Goal: Task Accomplishment & Management: Use online tool/utility

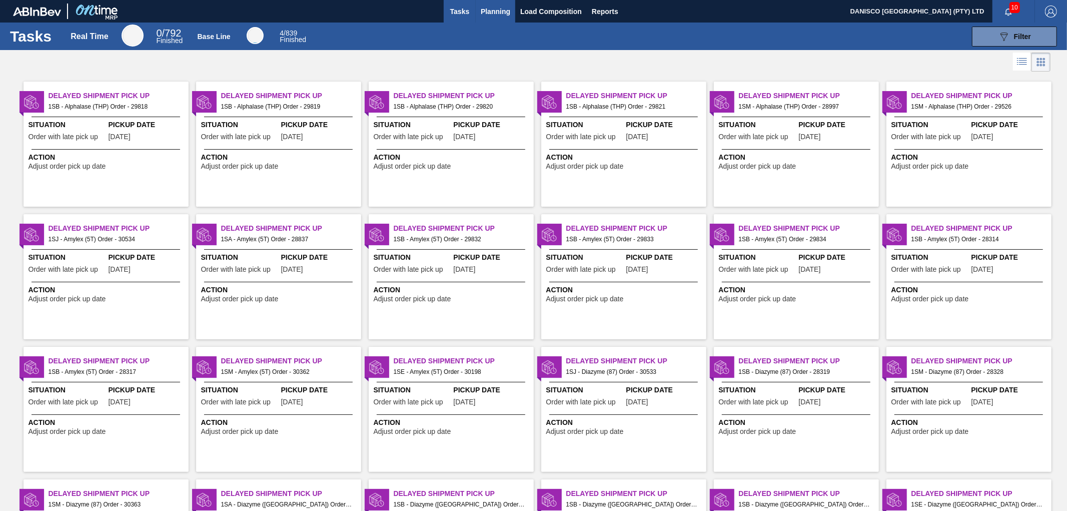
click at [498, 8] on span "Planning" at bounding box center [496, 12] width 30 height 12
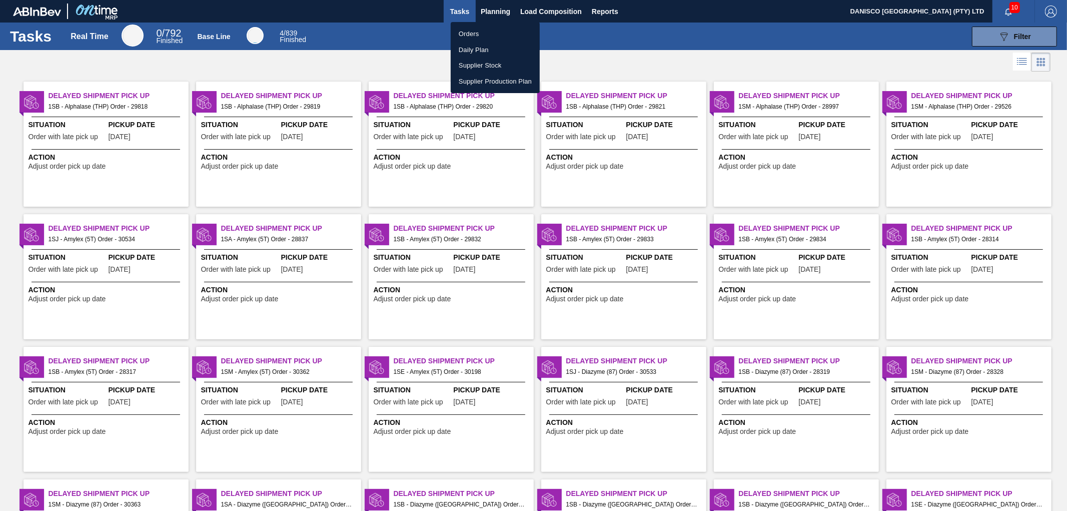
click at [473, 33] on li "Orders" at bounding box center [495, 34] width 89 height 16
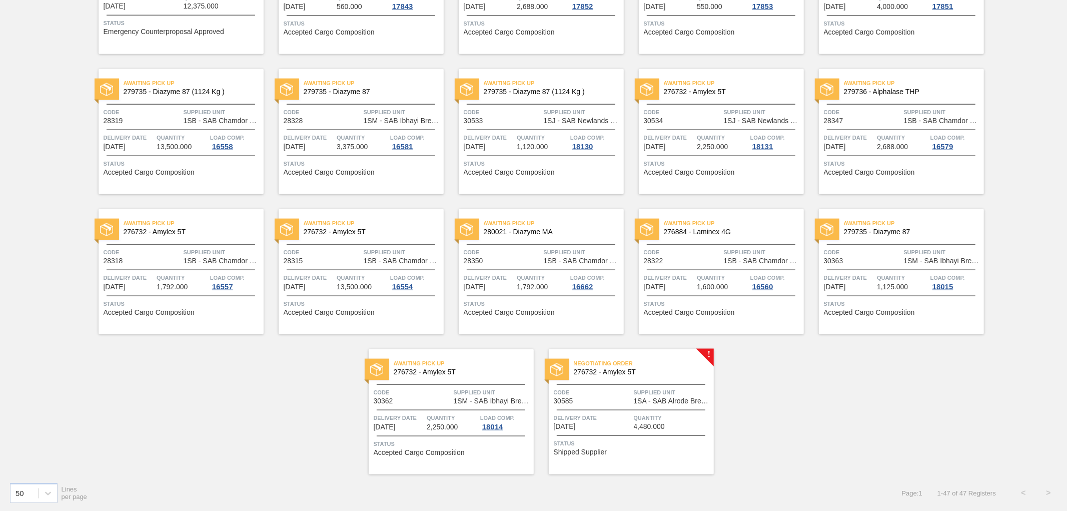
scroll to position [1001, 0]
click at [609, 394] on span "Code" at bounding box center [593, 392] width 78 height 10
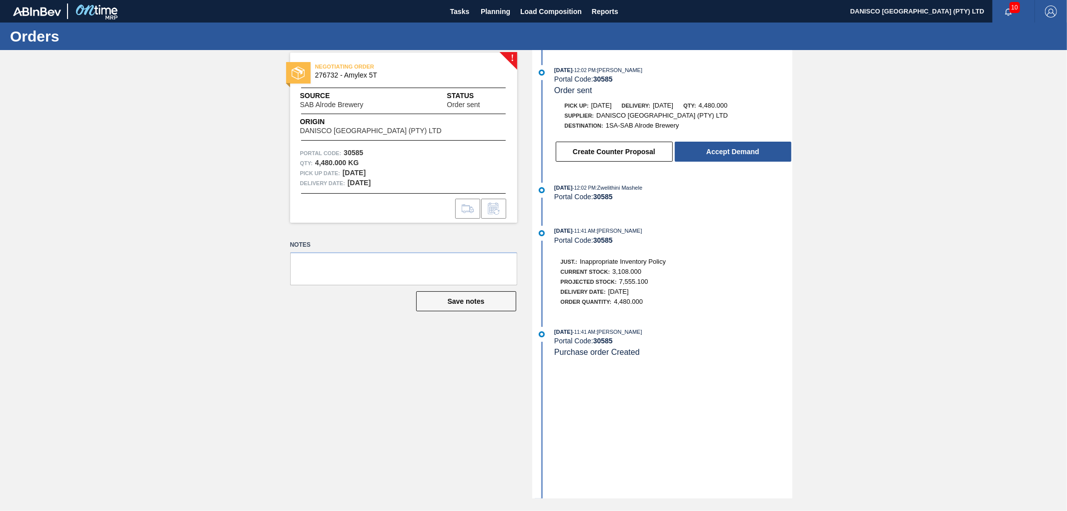
click at [1012, 202] on div "! NEGOTIATING ORDER 276732 - Amylex 5T Source SAB Alrode Brewery Status Order s…" at bounding box center [533, 274] width 1067 height 448
drag, startPoint x: 64, startPoint y: 253, endPoint x: 94, endPoint y: 282, distance: 41.8
click at [64, 253] on div "! NEGOTIATING ORDER 276732 - Amylex 5T Source SAB Alrode Brewery Status Order s…" at bounding box center [533, 274] width 1067 height 448
click at [331, 342] on div "! NEGOTIATING ORDER 276732 - Amylex 5T Source SAB Alrode Brewery Status Order s…" at bounding box center [396, 274] width 242 height 448
click at [997, 153] on div "! NEGOTIATING ORDER 276732 - Amylex 5T Source SAB Alrode Brewery Status Order s…" at bounding box center [533, 274] width 1067 height 448
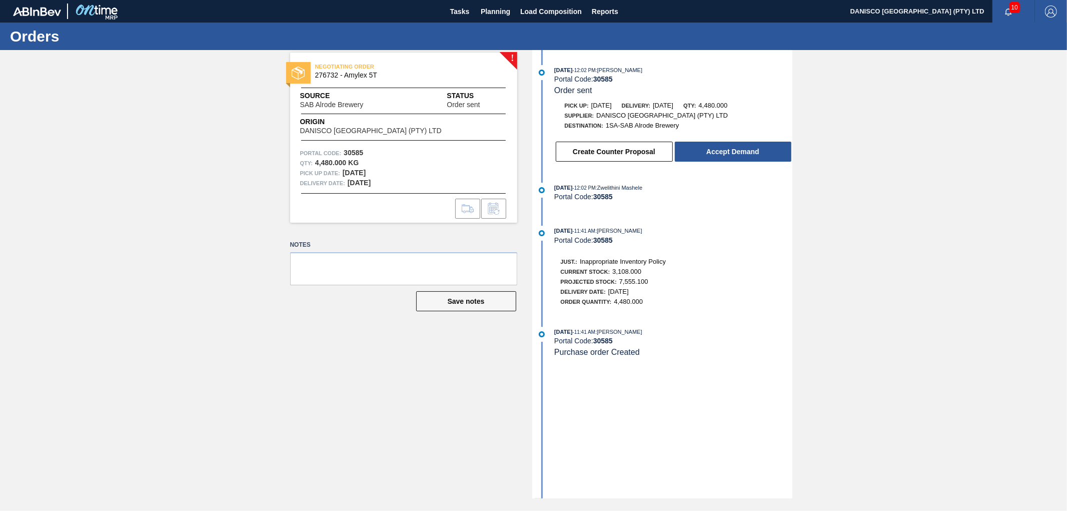
click at [959, 324] on div "! NEGOTIATING ORDER 276732 - Amylex 5T Source SAB Alrode Brewery Status Order s…" at bounding box center [533, 274] width 1067 height 448
click at [1015, 274] on div "! NEGOTIATING ORDER 276732 - Amylex 5T Source SAB Alrode Brewery Status Order s…" at bounding box center [533, 274] width 1067 height 448
click at [843, 229] on div "! NEGOTIATING ORDER 276732 - Amylex 5T Source SAB Alrode Brewery Status Order s…" at bounding box center [533, 274] width 1067 height 448
click at [754, 156] on button "Accept Demand" at bounding box center [733, 152] width 117 height 20
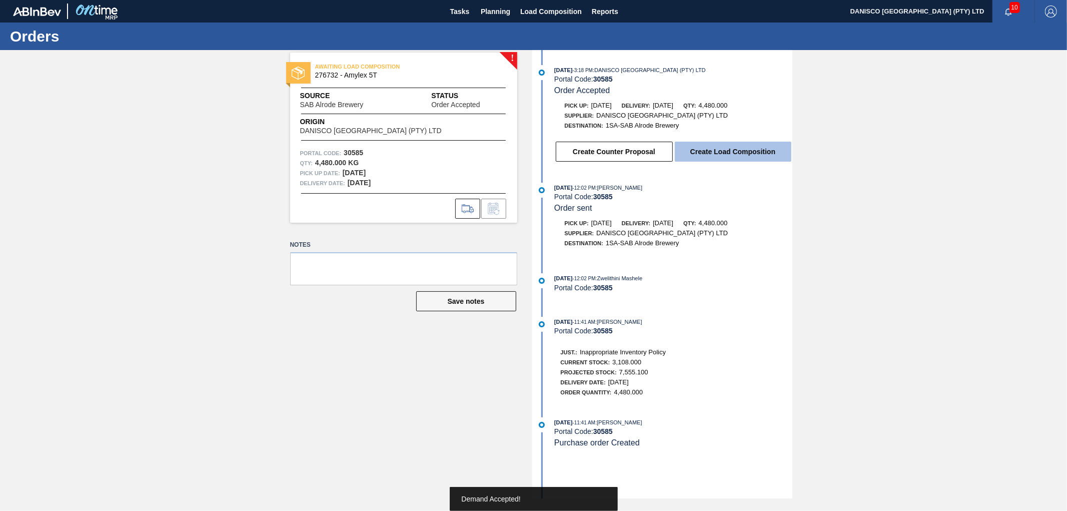
click at [746, 158] on button "Create Load Composition" at bounding box center [733, 152] width 117 height 20
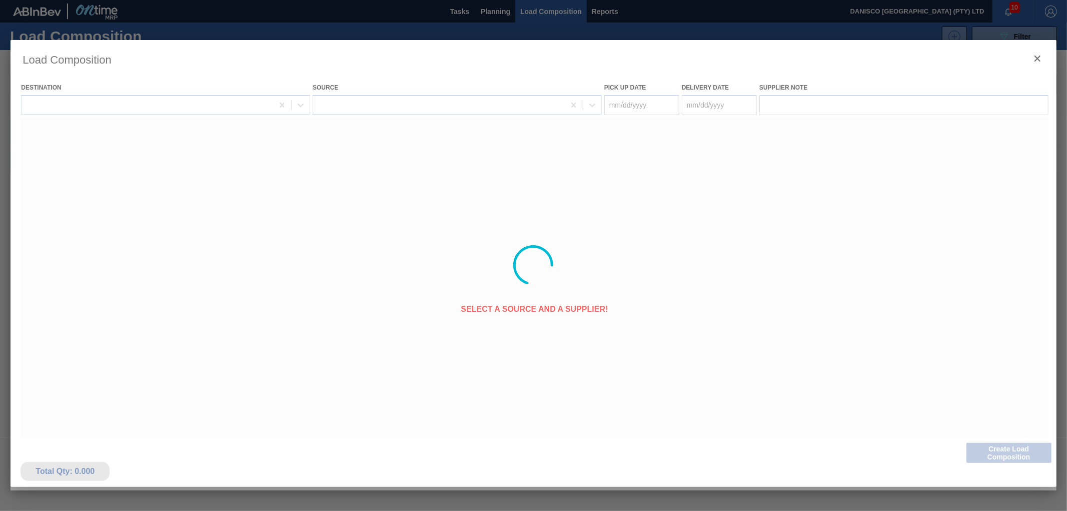
type Date "[DATE]"
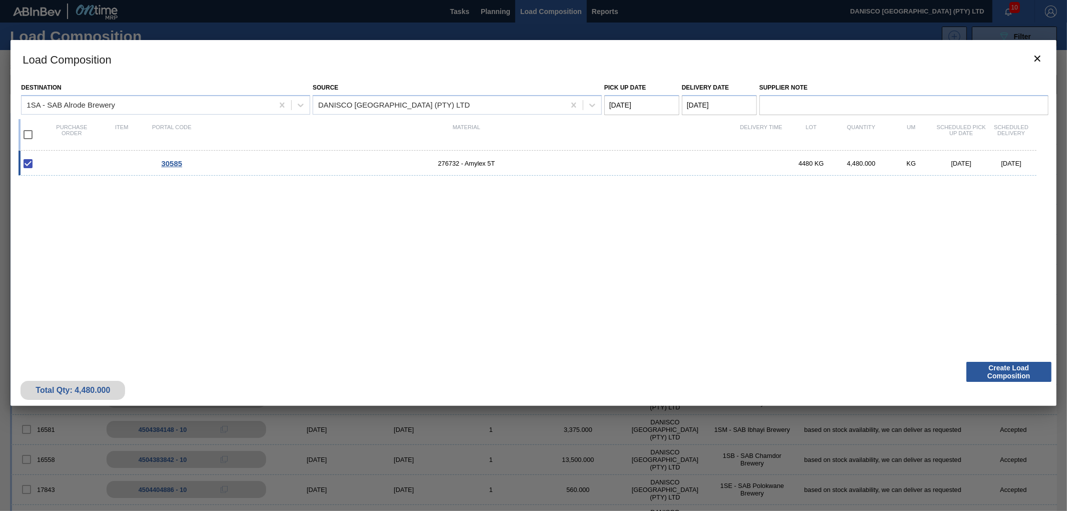
click at [132, 162] on div "30585 276732 - Amylex 5T 4480 KG 4,480.000 KG [DATE] [DATE]" at bounding box center [528, 163] width 1018 height 25
checkbox input "false"
click at [246, 162] on span "276732 - Amylex 5T" at bounding box center [466, 164] width 539 height 8
type Date "[DATE]"
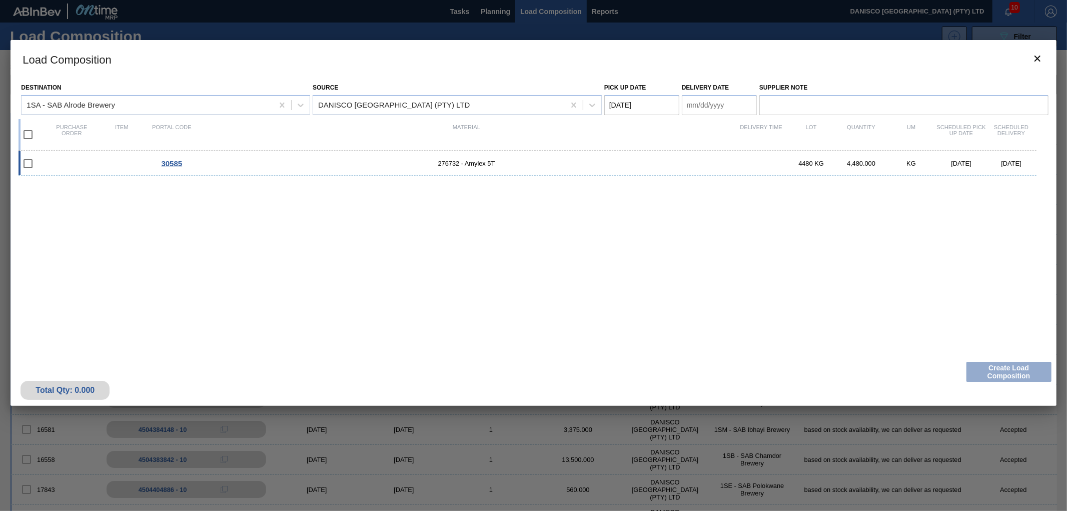
checkbox input "true"
click at [293, 161] on span "276732 - Amylex 5T" at bounding box center [466, 164] width 539 height 8
checkbox input "false"
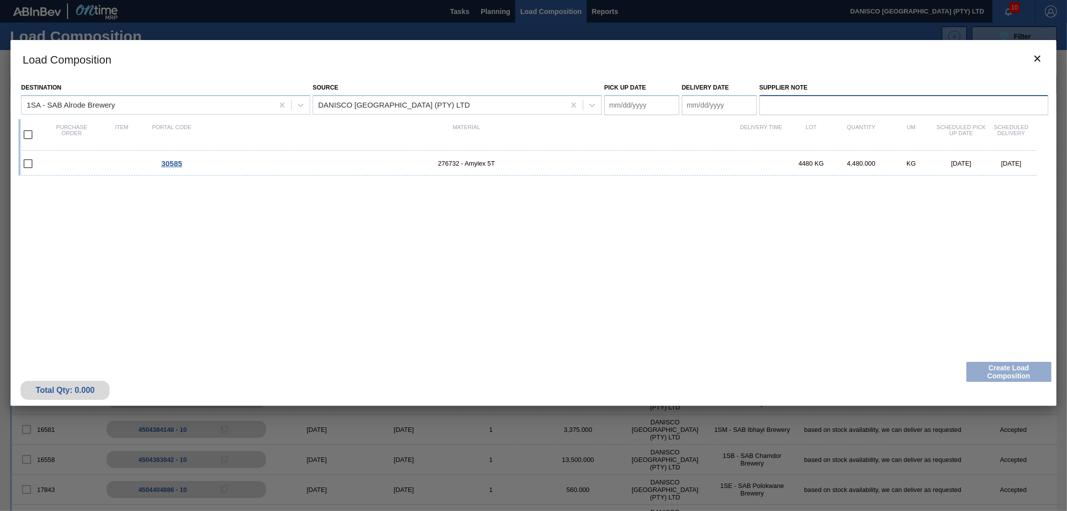
click at [833, 106] on input "Supplier Note" at bounding box center [903, 105] width 289 height 20
type input "Based on stock availability, we can deliver as requested"
click at [971, 317] on div "30585 276732 - Amylex 5T 4480 KG 4,480.000 KG [DATE] [DATE]" at bounding box center [532, 248] width 1026 height 194
click at [28, 162] on input "checkbox" at bounding box center [28, 163] width 21 height 21
click at [27, 163] on input "checkbox" at bounding box center [28, 163] width 21 height 21
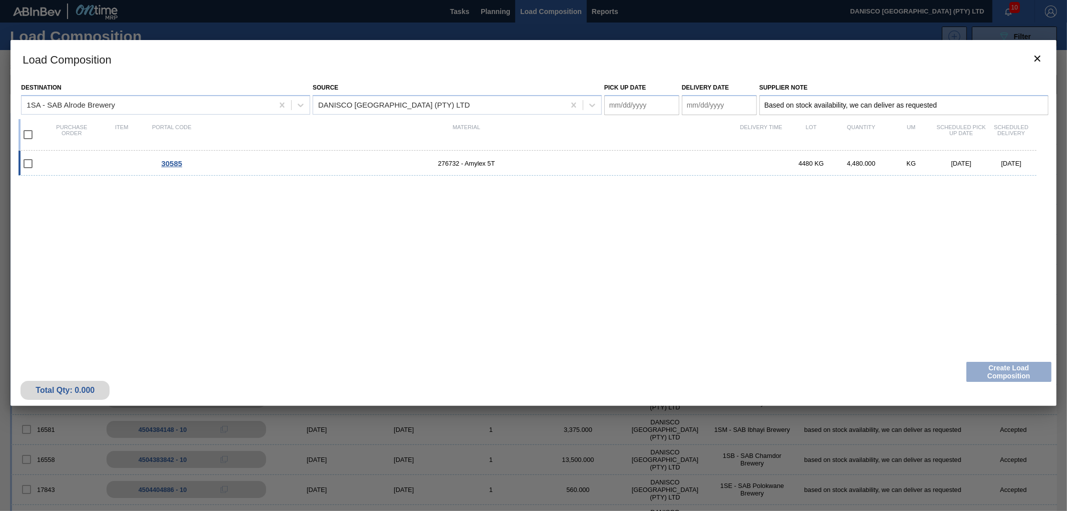
checkbox input "false"
click at [29, 139] on input "checkbox" at bounding box center [28, 134] width 21 height 21
checkbox input "true"
type Date "[DATE]"
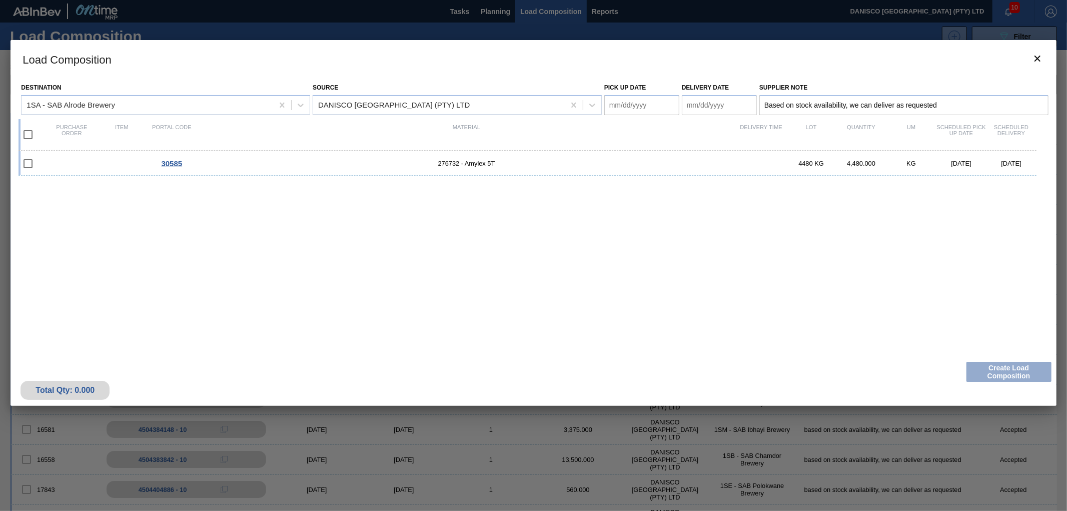
checkbox input "true"
click at [1012, 371] on button "Create Load Composition" at bounding box center [1009, 372] width 85 height 20
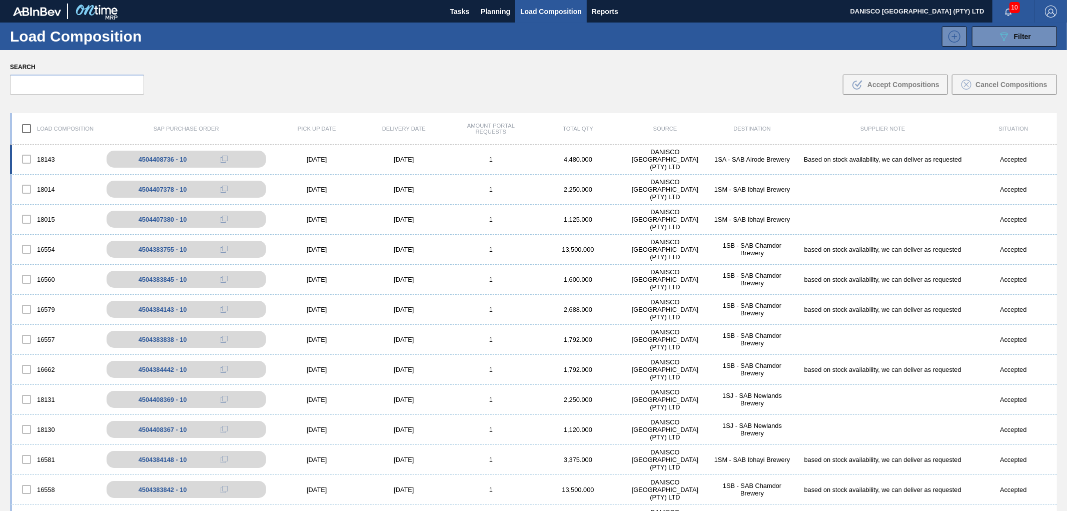
click at [46, 158] on div "18143" at bounding box center [55, 159] width 87 height 21
click at [317, 160] on div "[DATE]" at bounding box center [316, 160] width 87 height 8
click at [387, 80] on div "Search .b{fill:var(--color-action-default)} Accept Compositions Cancel Composit…" at bounding box center [533, 77] width 1067 height 55
click at [314, 157] on div "[DATE]" at bounding box center [316, 160] width 87 height 8
click at [380, 0] on body "Tasks Planning Load Composition Reports DANISCO [GEOGRAPHIC_DATA] (PTY) LTD 10 …" at bounding box center [533, 0] width 1067 height 0
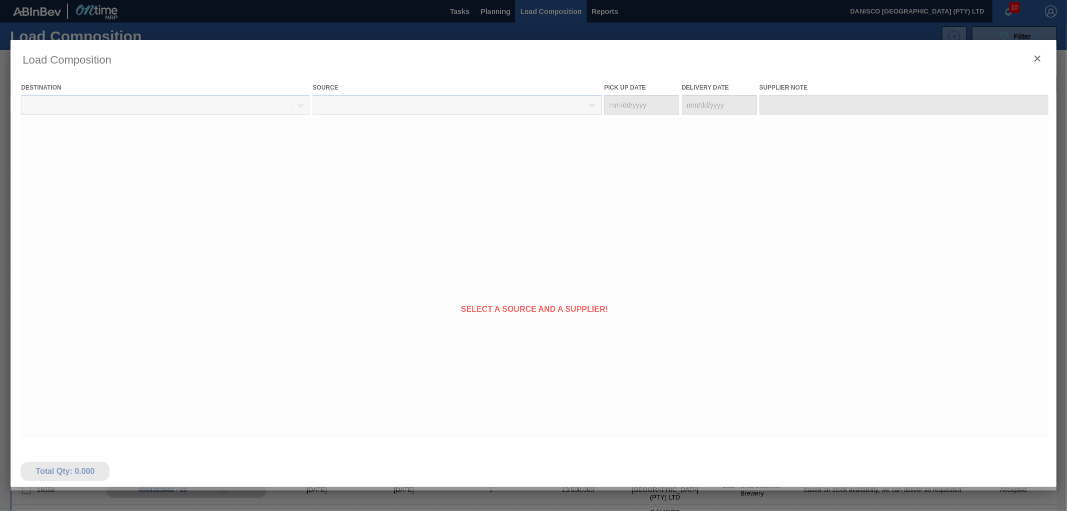
type Date "[DATE]"
type input "Based on stock availability, we can deliver as requested"
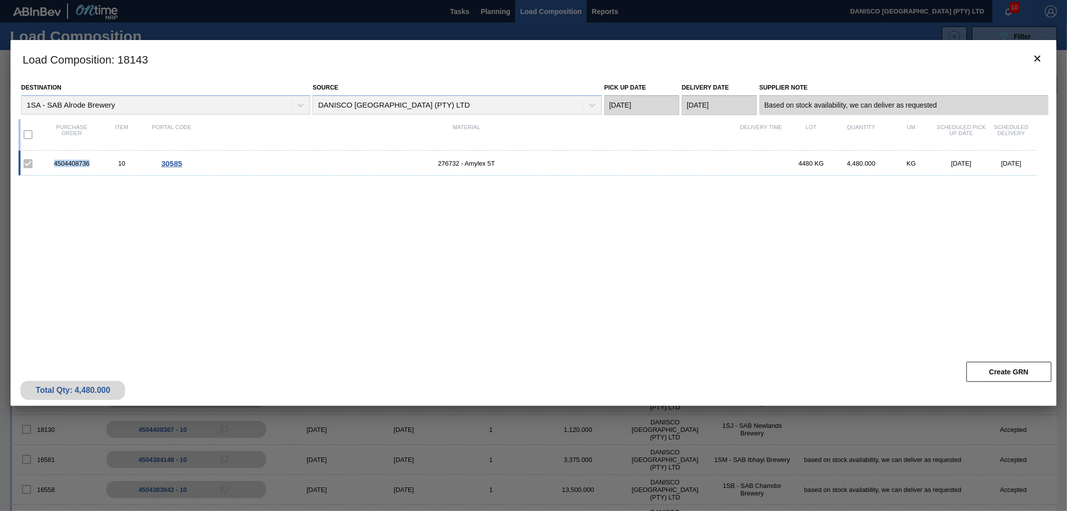
drag, startPoint x: 91, startPoint y: 167, endPoint x: 56, endPoint y: 165, distance: 35.6
click at [56, 165] on div "4504408736" at bounding box center [72, 164] width 50 height 8
copy div "4504408736"
